Goal: Task Accomplishment & Management: Use online tool/utility

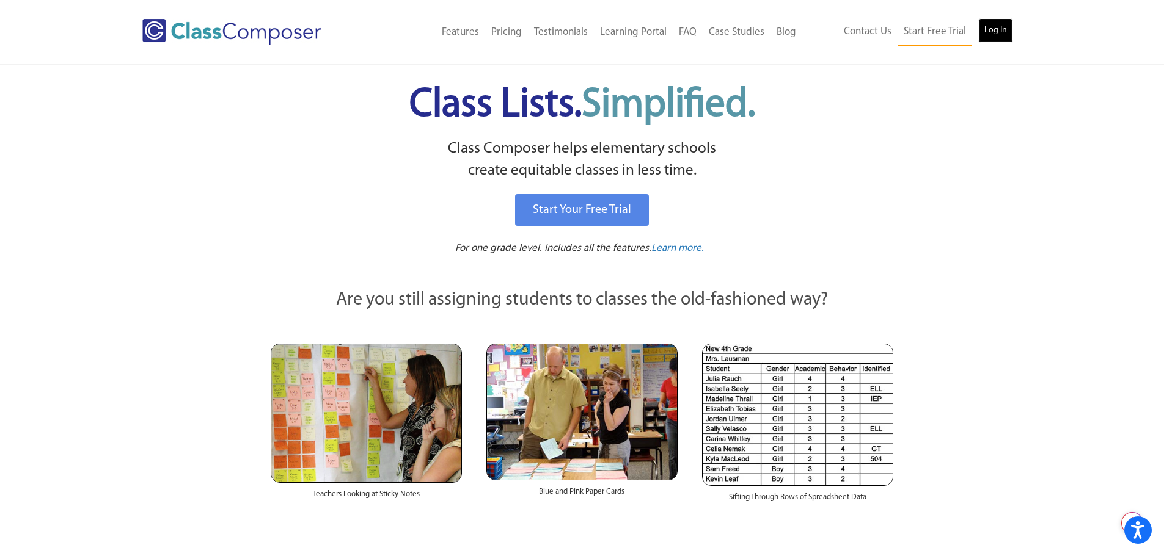
click at [1005, 36] on link "Log In" at bounding box center [995, 30] width 35 height 24
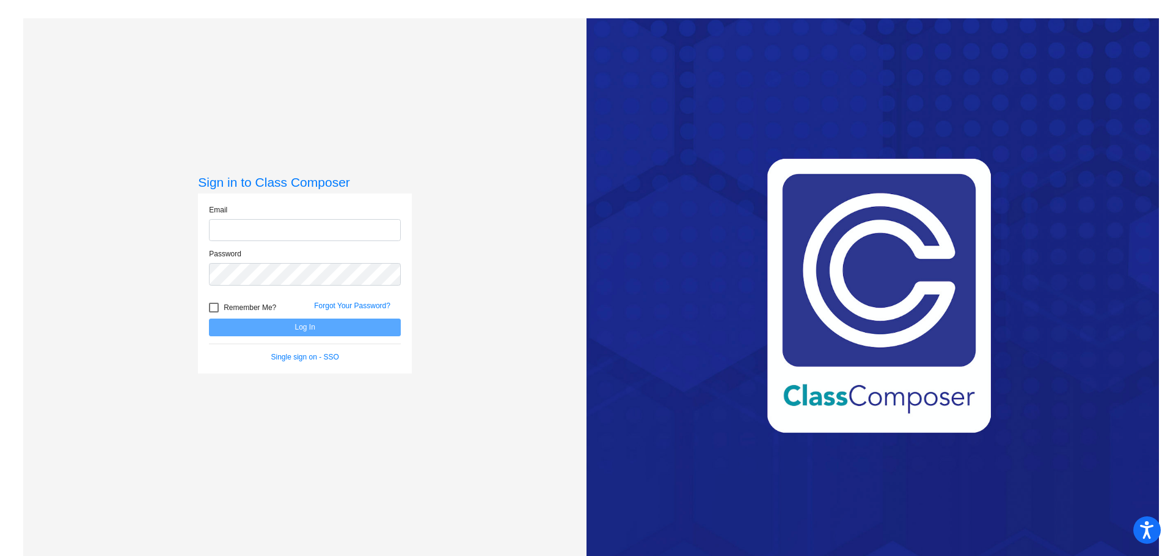
click at [308, 232] on input "email" at bounding box center [305, 230] width 192 height 23
type input "Ccooper@gcdsd.org"
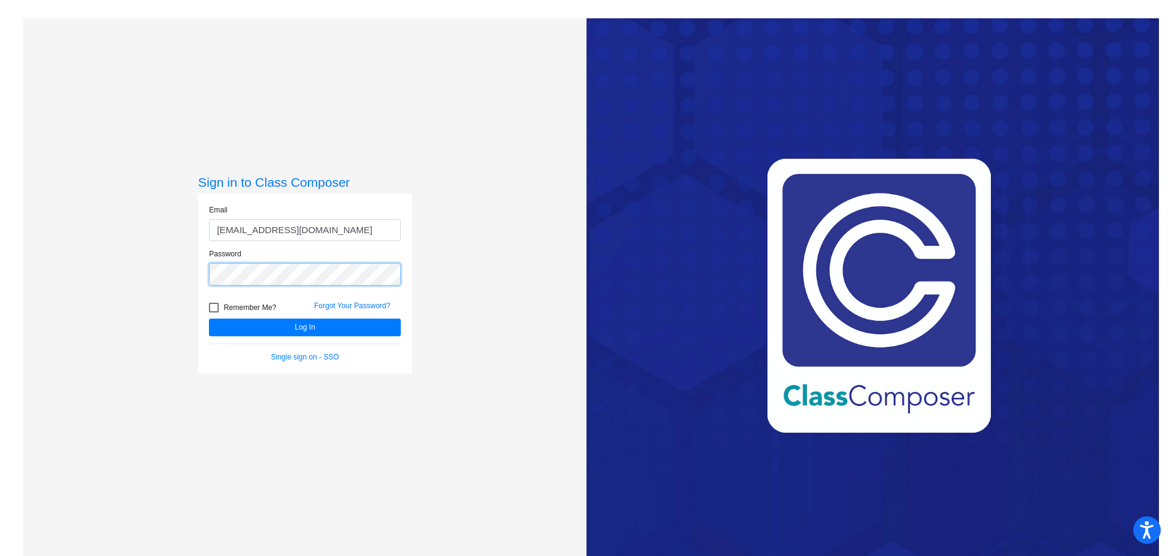
click at [209, 319] on button "Log In" at bounding box center [305, 328] width 192 height 18
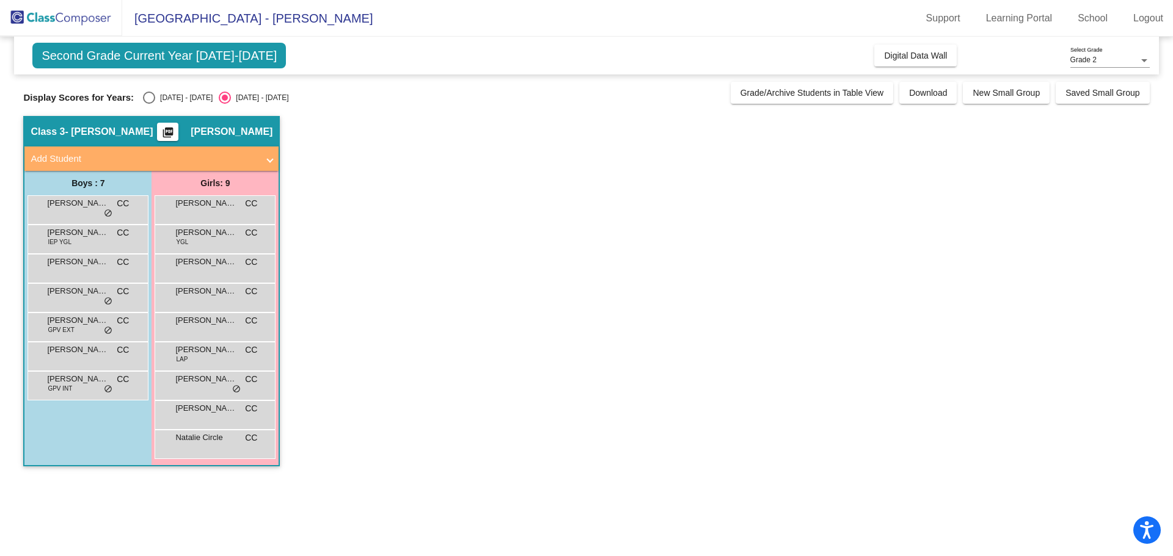
click at [319, 137] on app-classroom "Class 3 - Cooper picture_as_pdf Christy Cooper Add Student First Name Last Name…" at bounding box center [586, 297] width 1126 height 363
click at [905, 64] on button "Digital Data Wall" at bounding box center [915, 56] width 82 height 22
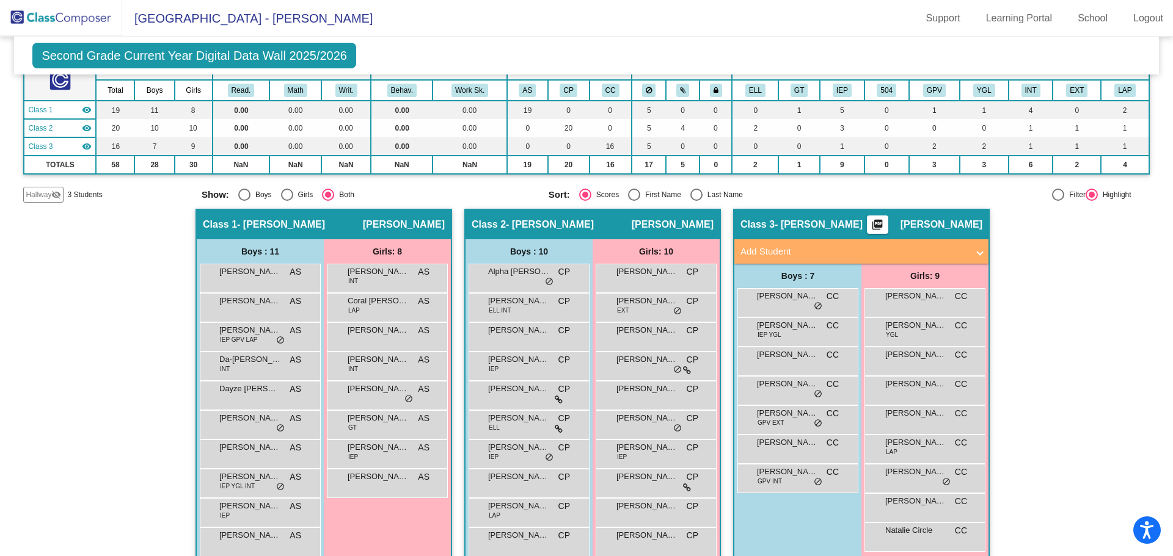
scroll to position [136, 0]
